Goal: Find specific fact: Find contact information

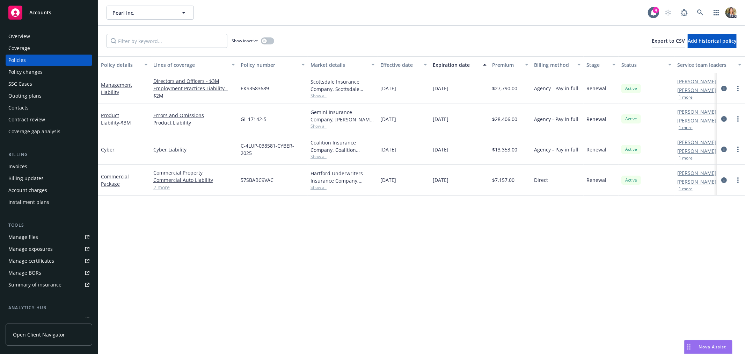
click at [49, 12] on span "Accounts" at bounding box center [40, 13] width 22 height 6
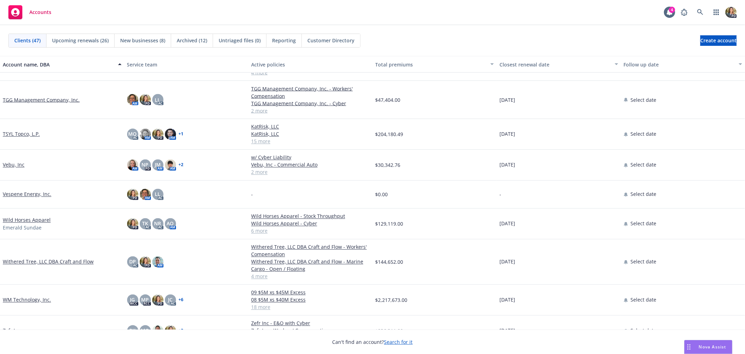
scroll to position [1097, 0]
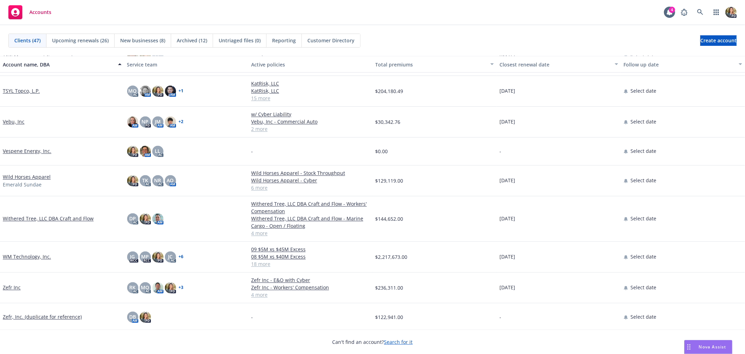
click at [39, 257] on link "WM Technology, Inc." at bounding box center [27, 256] width 48 height 7
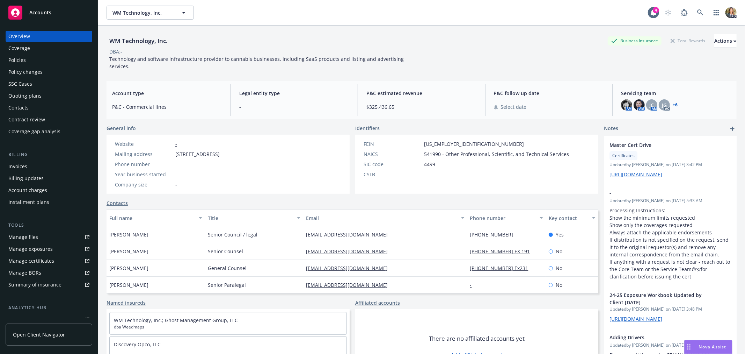
click at [38, 62] on div "Policies" at bounding box center [48, 60] width 81 height 11
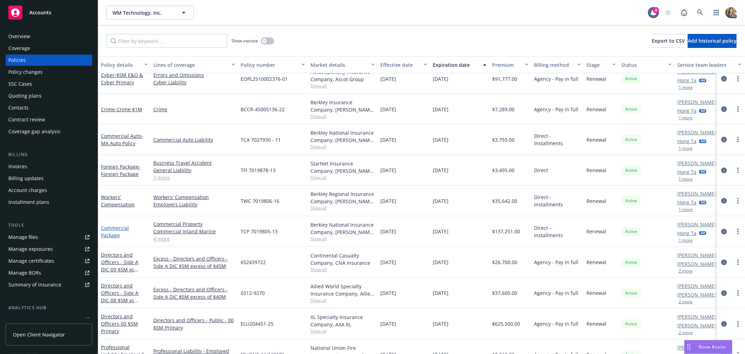
scroll to position [40, 0]
click at [116, 233] on link "Commercial Package" at bounding box center [115, 232] width 28 height 14
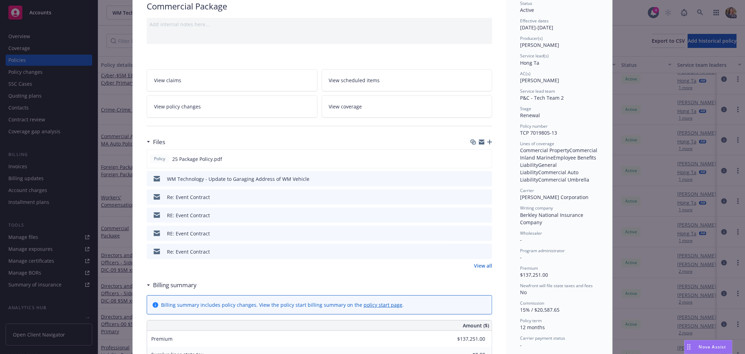
scroll to position [78, 0]
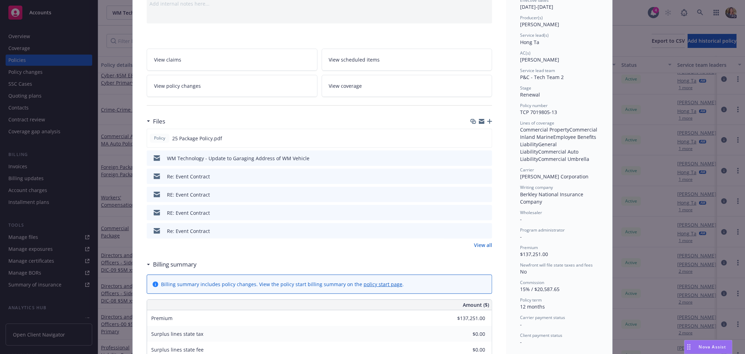
click at [484, 246] on link "View all" at bounding box center [483, 244] width 18 height 7
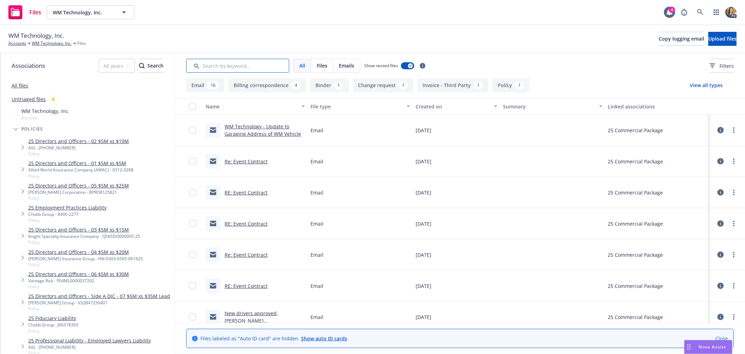
click at [229, 66] on input "Search by keyword..." at bounding box center [237, 66] width 103 height 14
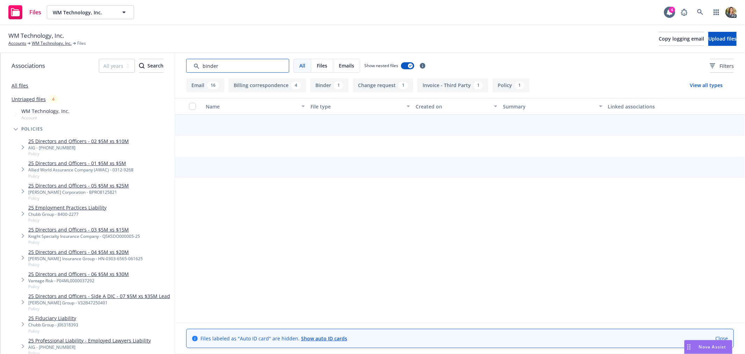
type input "binder"
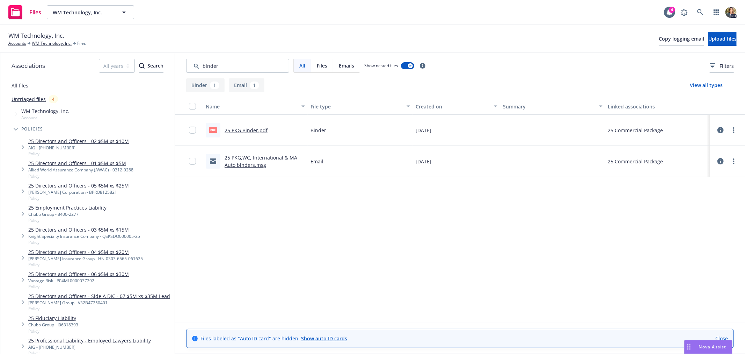
click at [244, 127] on link "25 PKG Binder.pdf" at bounding box center [246, 130] width 43 height 7
click at [39, 17] on div "Files" at bounding box center [24, 12] width 33 height 14
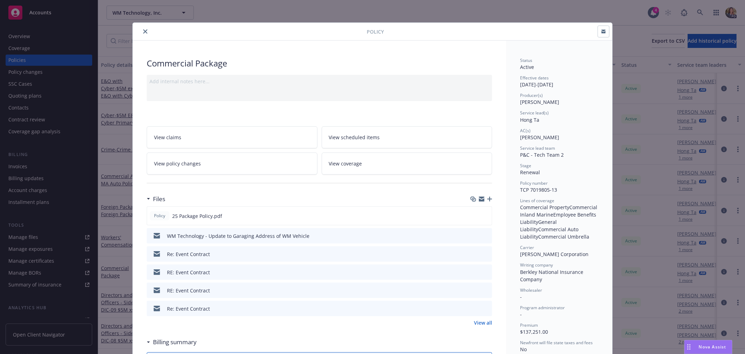
click at [144, 33] on icon "close" at bounding box center [145, 31] width 4 height 4
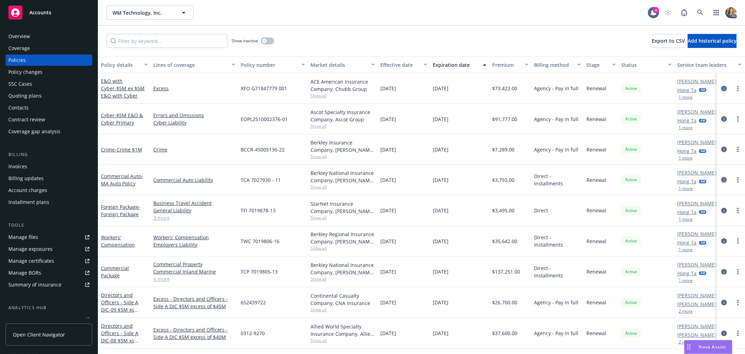
click at [53, 15] on div "Accounts" at bounding box center [48, 13] width 81 height 14
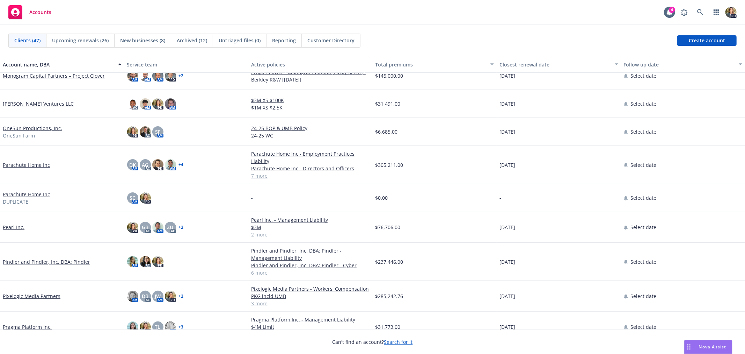
scroll to position [621, 0]
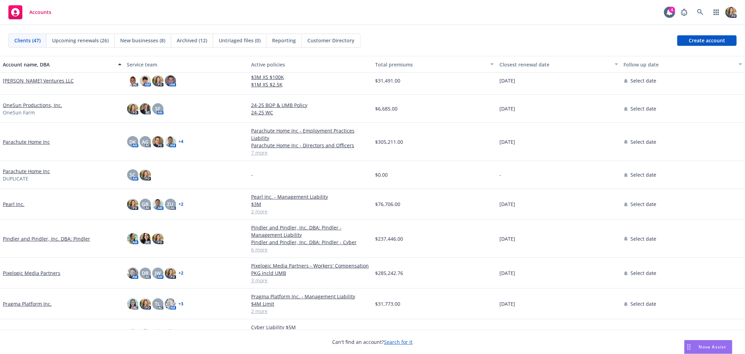
click at [14, 205] on link "Pearl Inc." at bounding box center [14, 203] width 22 height 7
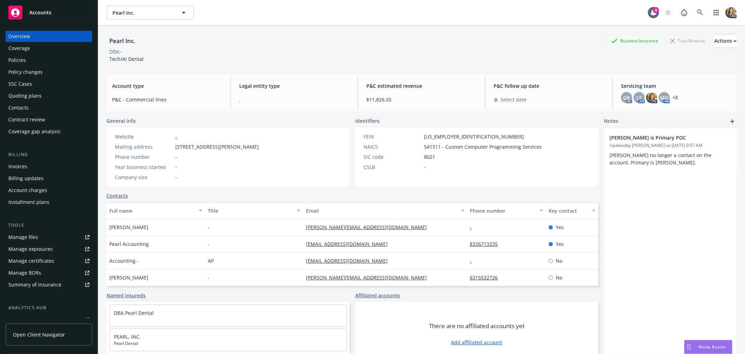
click at [47, 59] on div "Policies" at bounding box center [48, 60] width 81 height 11
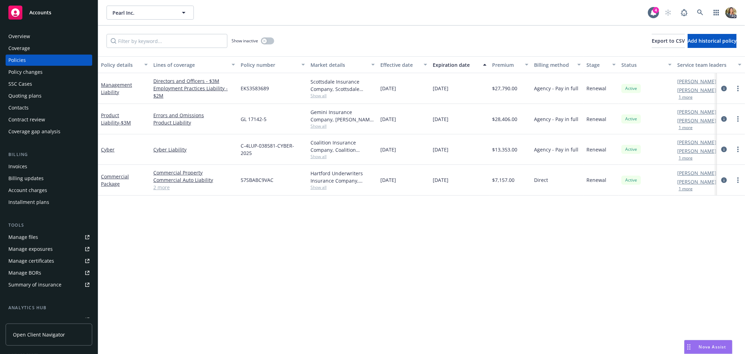
click at [41, 35] on div "Overview" at bounding box center [48, 36] width 81 height 11
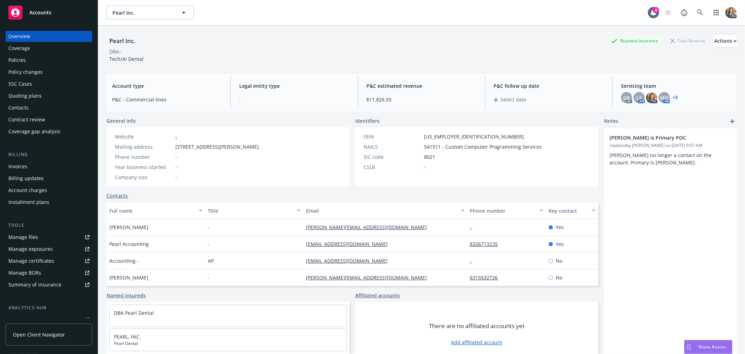
drag, startPoint x: 175, startPoint y: 147, endPoint x: 260, endPoint y: 145, distance: 84.2
click at [259, 145] on span "8605 Santa Monica Blvd PMB 584456, West Hollywood, CA, 90069" at bounding box center [217, 146] width 84 height 7
copy span "8605 Santa Monica Blvd PMB 584456"
